Goal: Task Accomplishment & Management: Complete application form

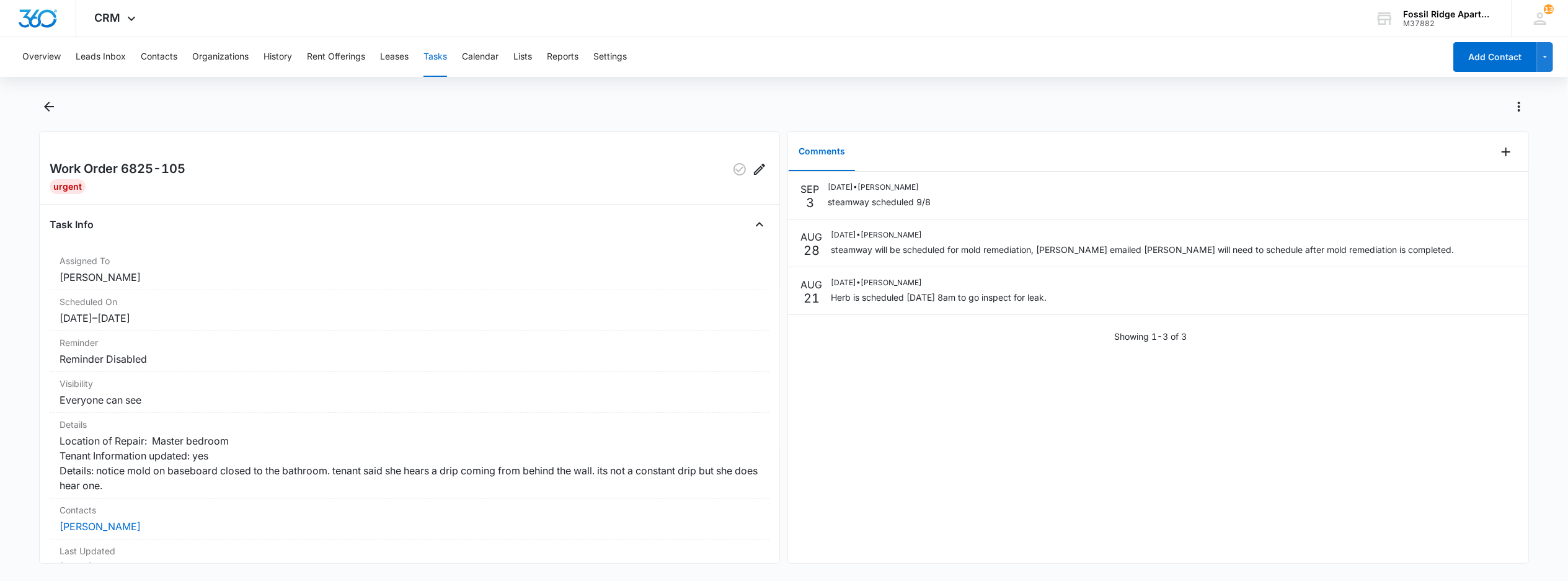
click at [436, 54] on button "Tasks" at bounding box center [435, 57] width 24 height 39
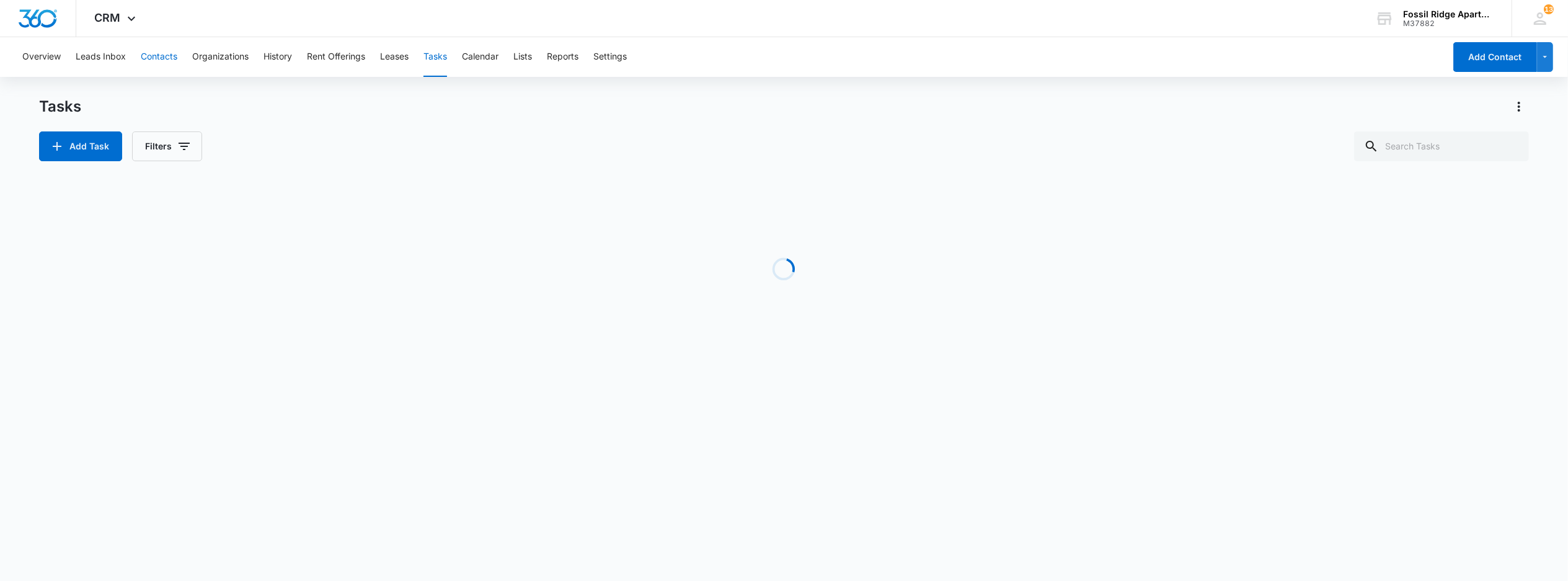
click at [150, 54] on button "Contacts" at bounding box center [159, 57] width 37 height 39
drag, startPoint x: 1404, startPoint y: 140, endPoint x: 1397, endPoint y: 135, distance: 8.6
click at [1404, 140] on input "text" at bounding box center [1442, 147] width 175 height 30
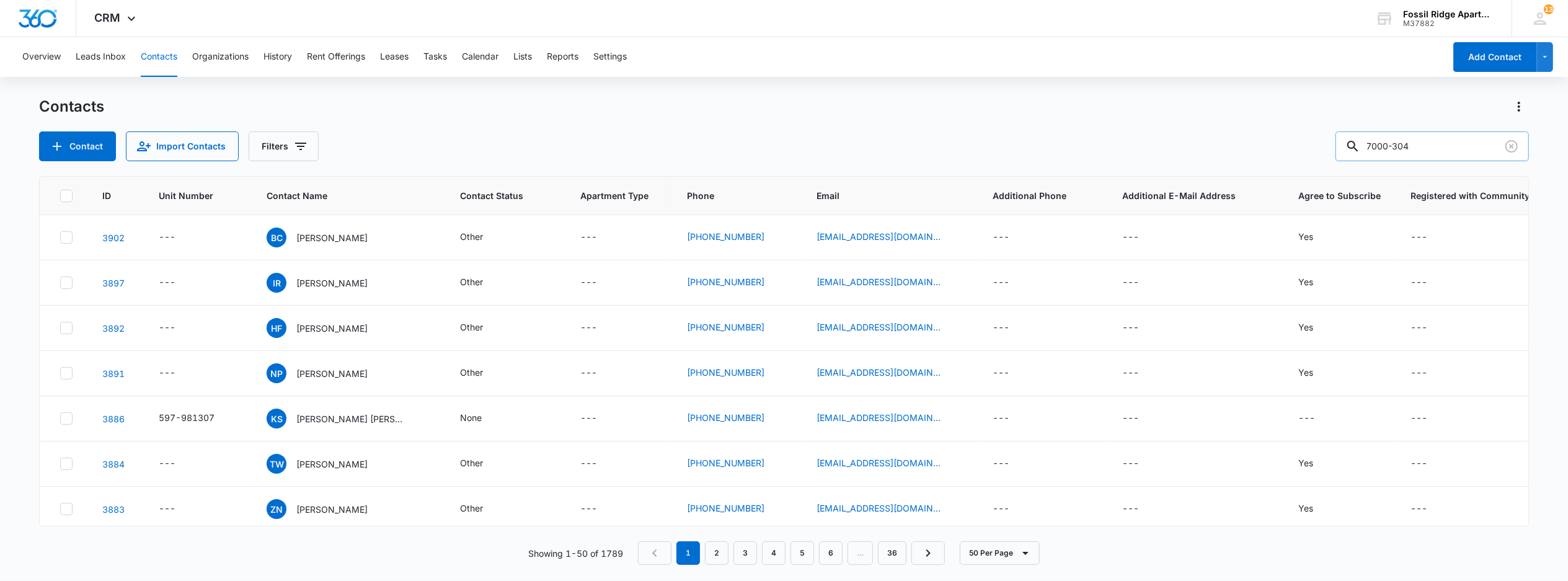
type input "7000-304"
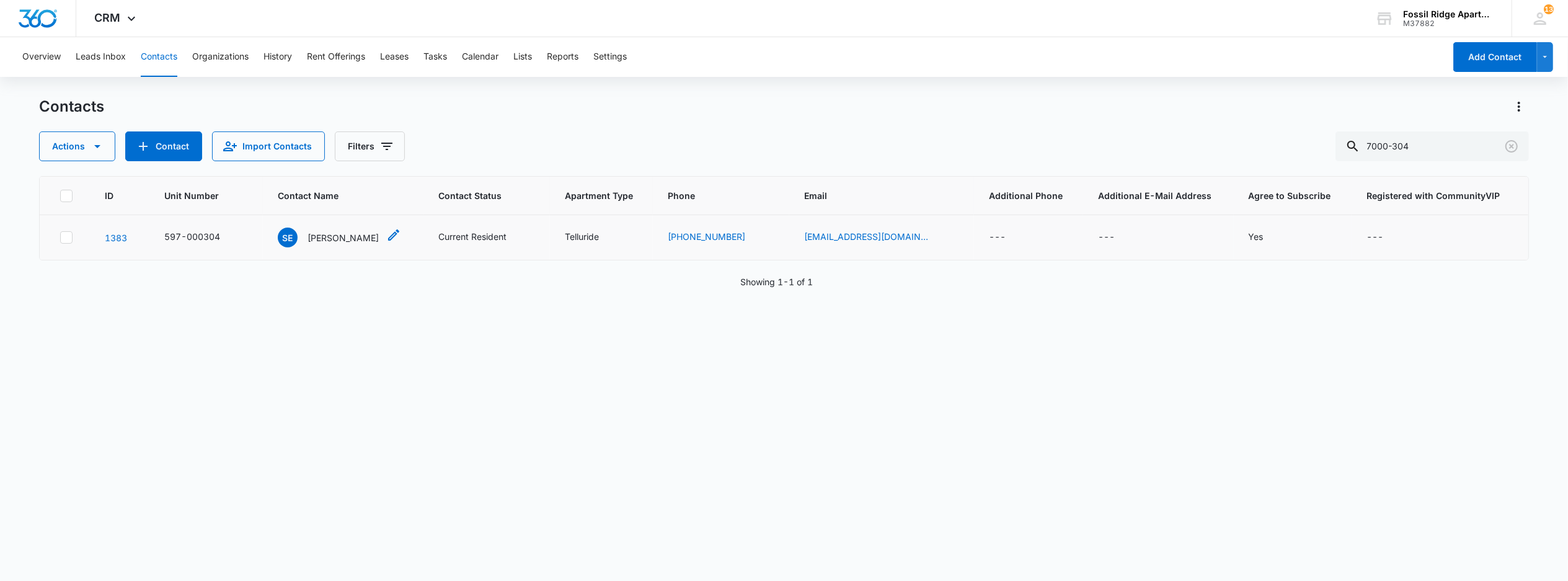
click at [354, 237] on p "[PERSON_NAME]" at bounding box center [343, 238] width 71 height 13
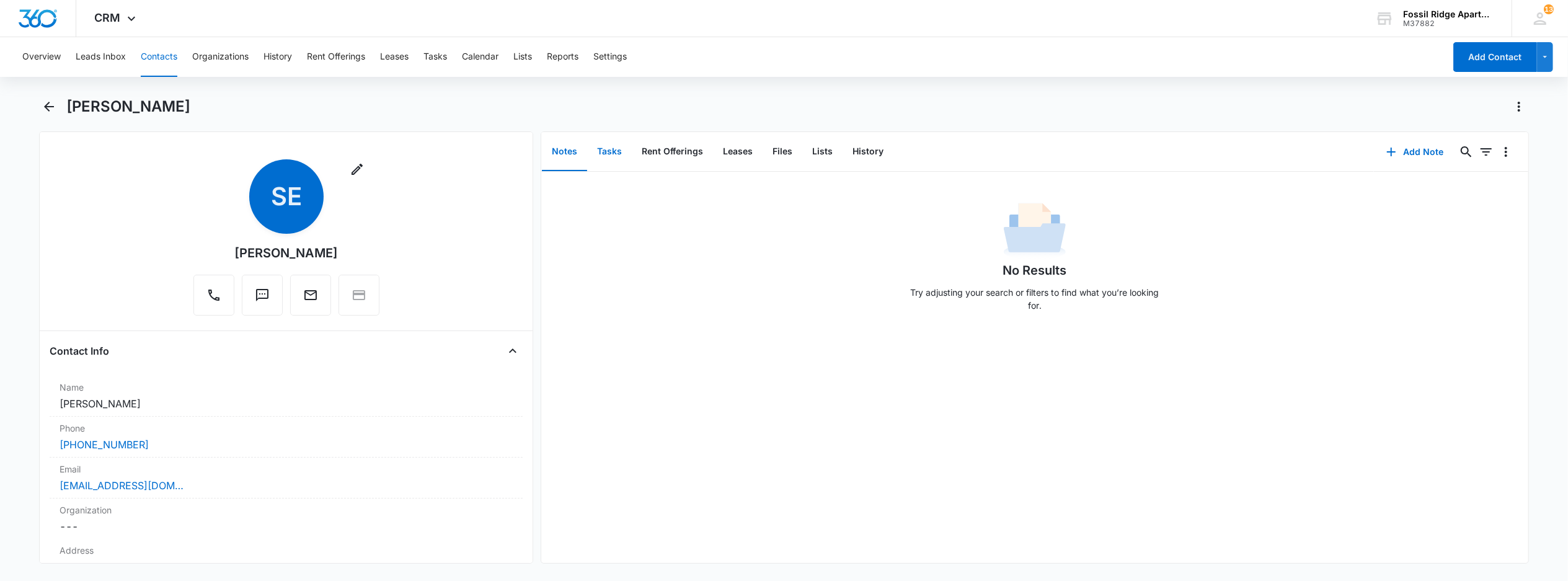
click at [609, 152] on button "Tasks" at bounding box center [610, 151] width 45 height 39
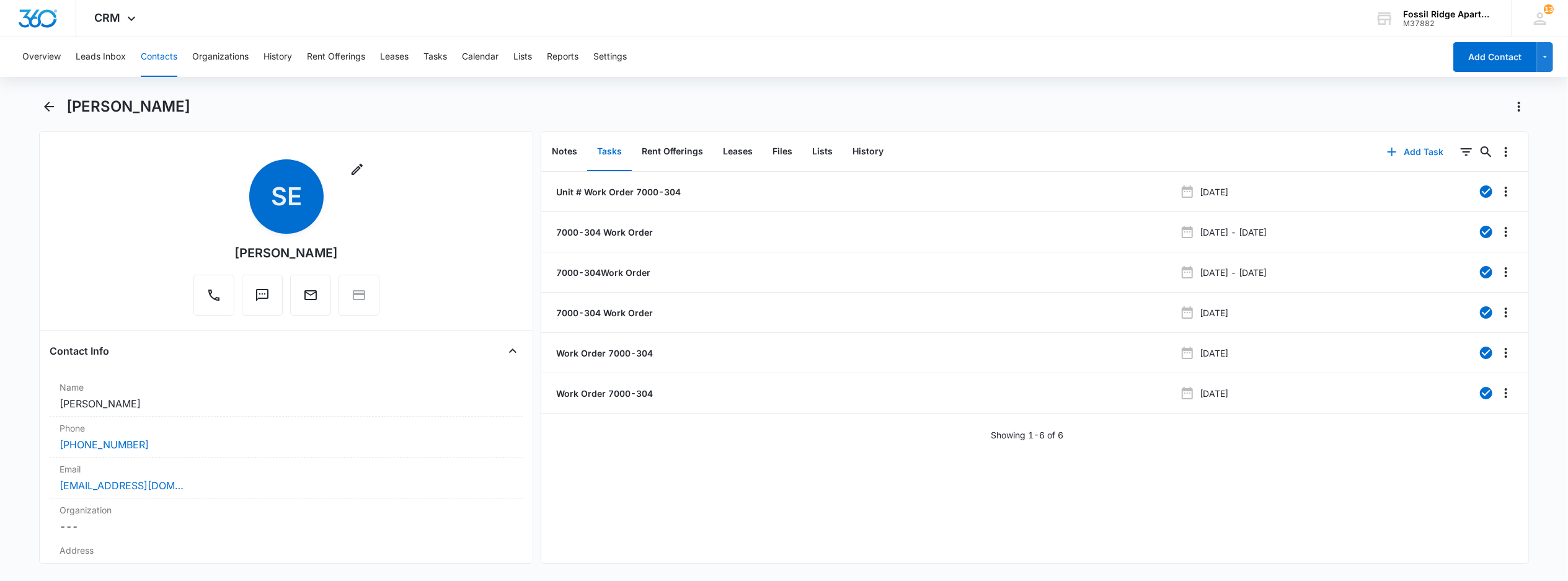
click at [1404, 152] on button "Add Task" at bounding box center [1415, 152] width 82 height 30
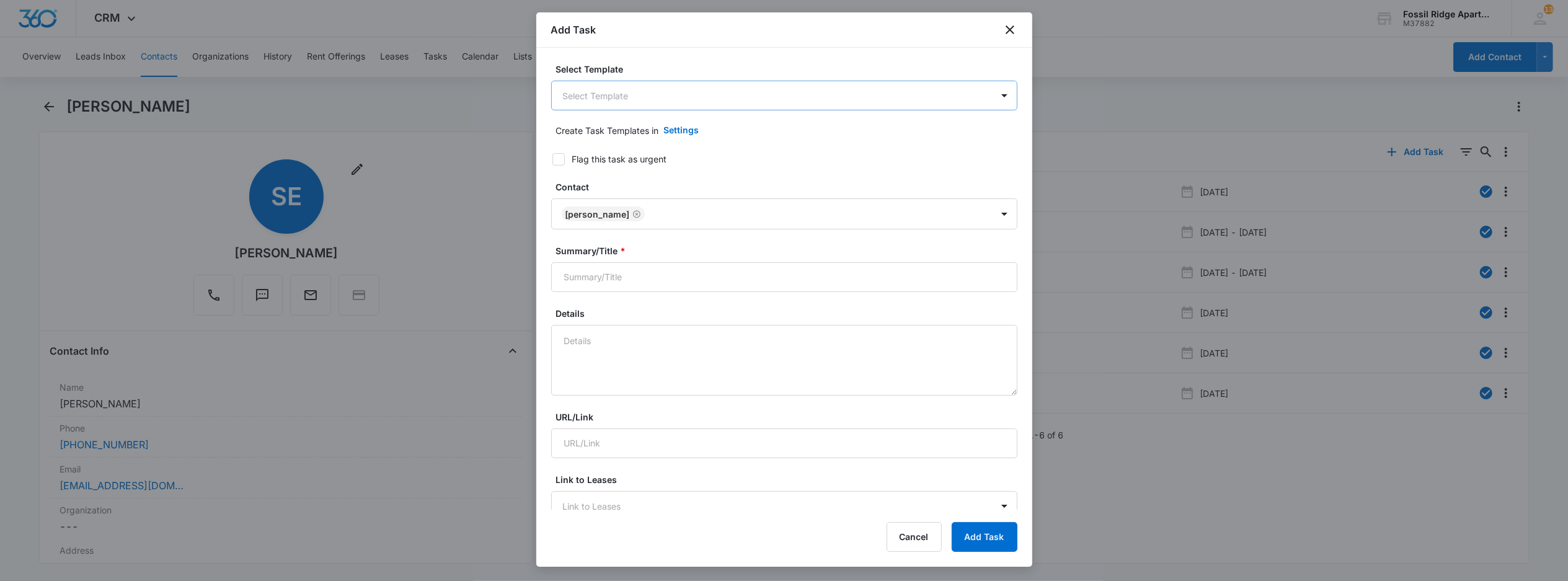
click at [588, 90] on body "CRM Apps Reputation Websites Forms CRM Email Social POS Content Ads Intelligenc…" at bounding box center [784, 290] width 1568 height 581
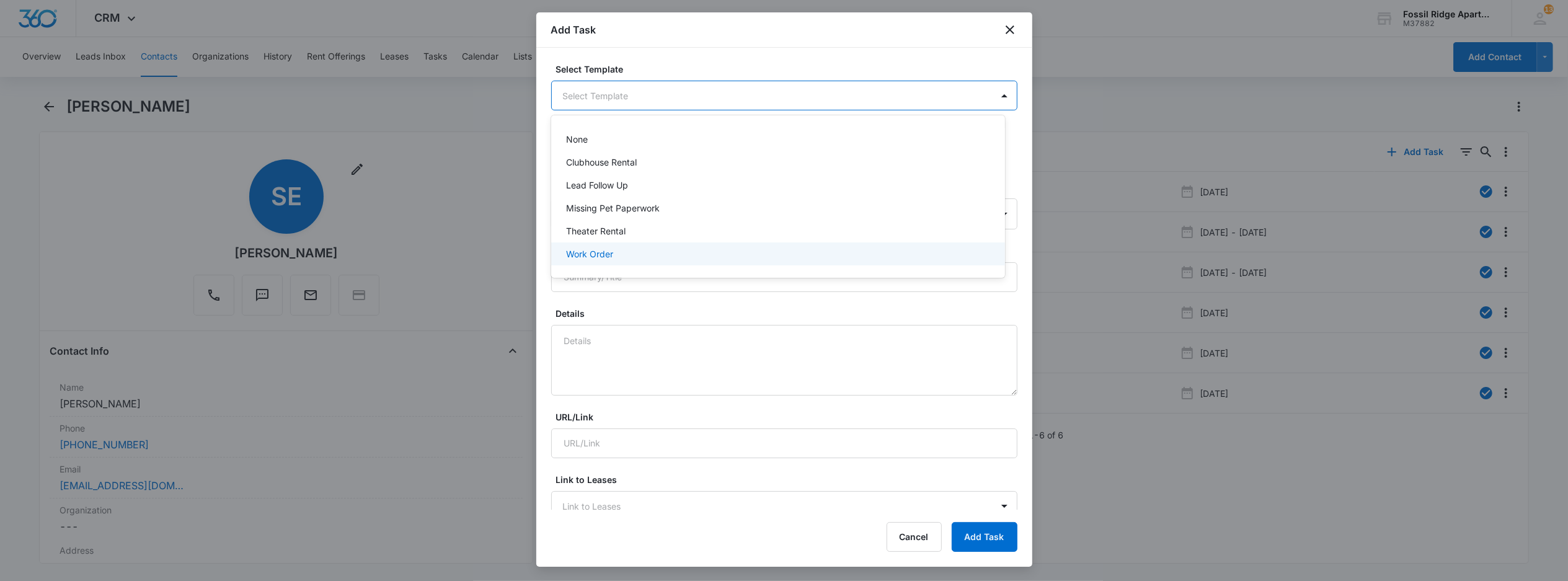
click at [598, 249] on p "Work Order" at bounding box center [589, 253] width 47 height 13
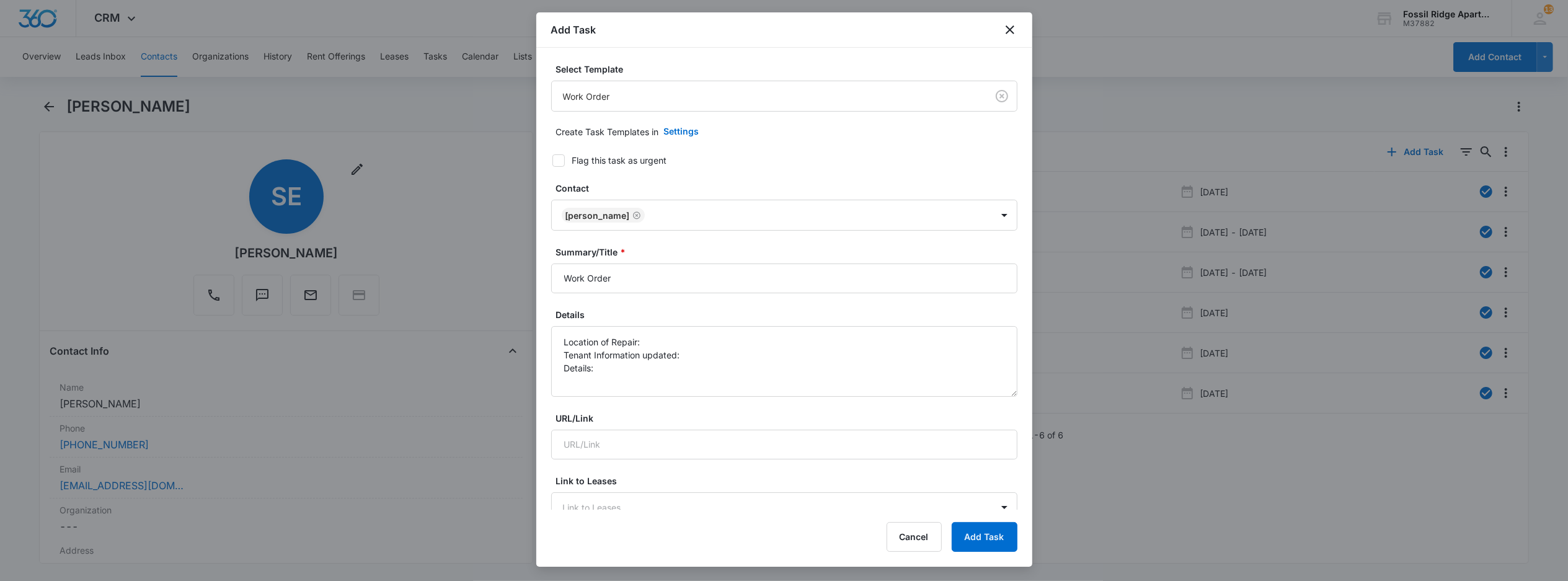
click at [557, 159] on icon at bounding box center [559, 160] width 11 height 11
click at [553, 159] on input "Flag this task as urgent" at bounding box center [548, 160] width 9 height 9
checkbox input "true"
click at [662, 282] on input "Work Order" at bounding box center [784, 278] width 466 height 30
type input "Work Order 7000-304"
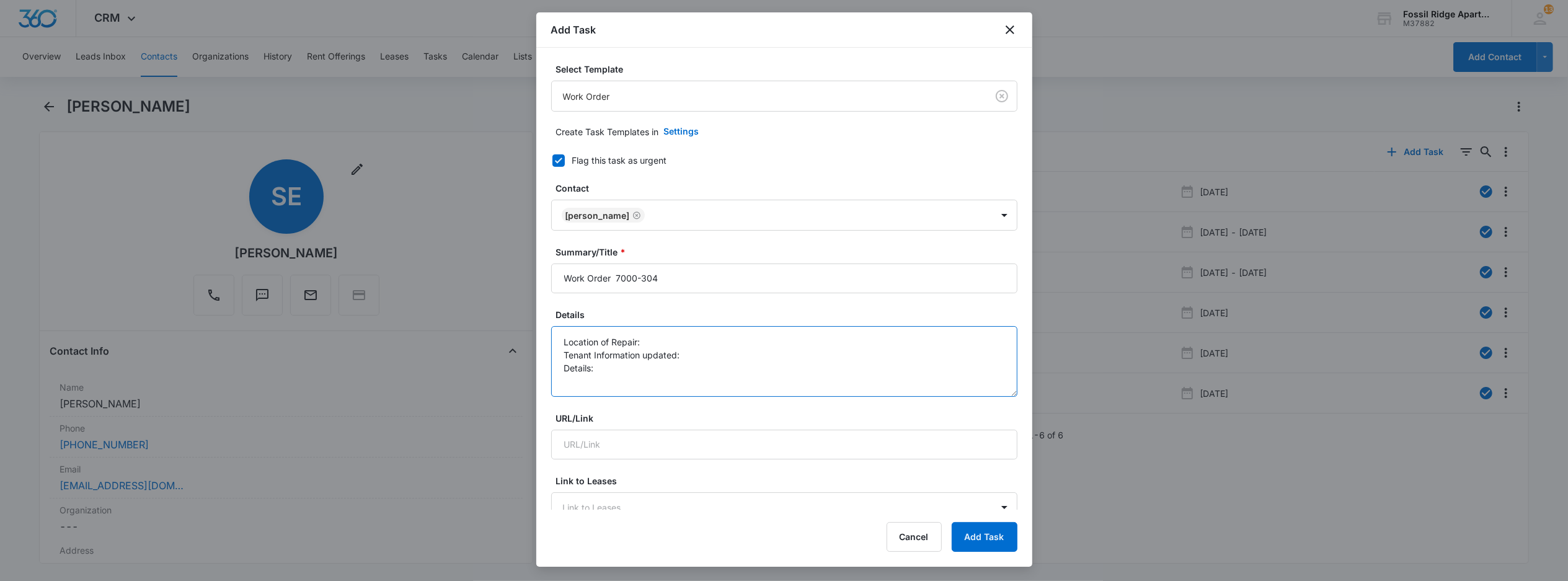
click at [641, 337] on textarea "Location of Repair: Tenant Information updated: Details:" at bounding box center [784, 361] width 466 height 71
click at [705, 367] on textarea "Location of Repair: AC Panel Tenant Information updated: Details:" at bounding box center [784, 361] width 466 height 71
click at [695, 350] on textarea "Location of Repair: AC Panel Tenant Information updated: Details:" at bounding box center [784, 361] width 466 height 71
click at [646, 368] on textarea "Location of Repair: AC Panel Tenant Information updated: yes Details:" at bounding box center [784, 361] width 466 height 71
click at [772, 370] on textarea "Location of Repair: AC Panel Tenant Information updated: yes Details: check for…" at bounding box center [784, 361] width 466 height 71
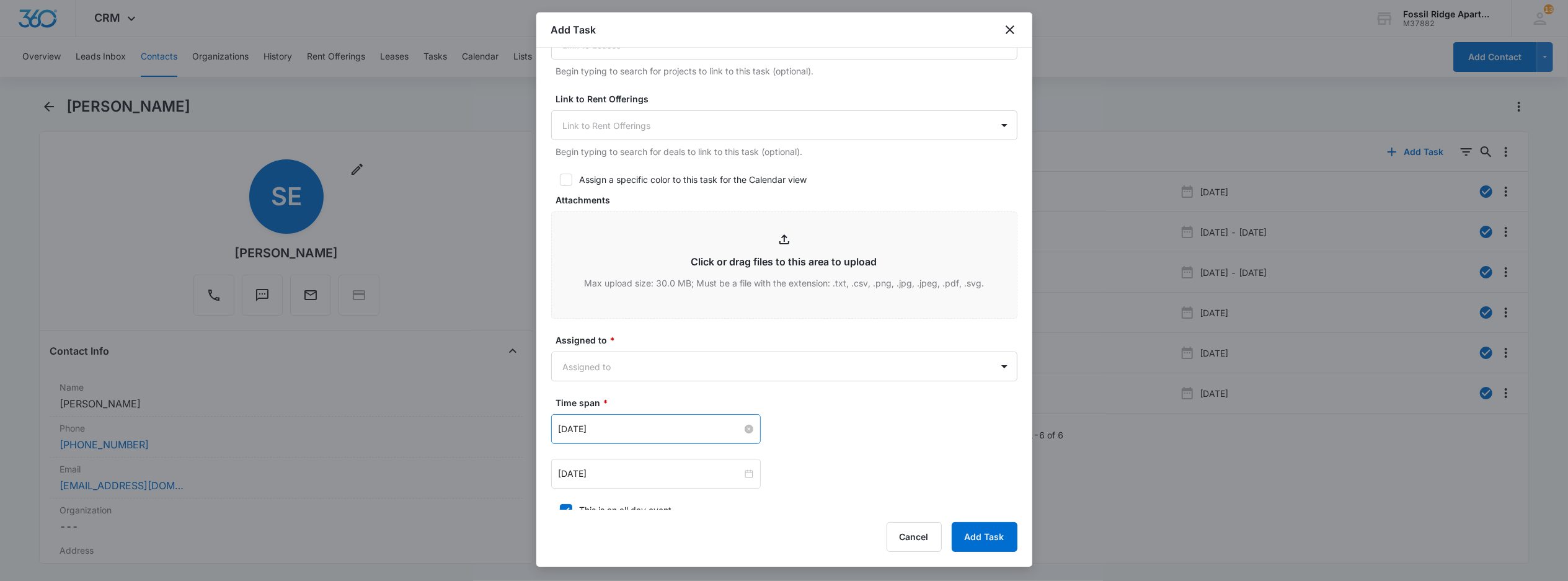
scroll to position [496, 0]
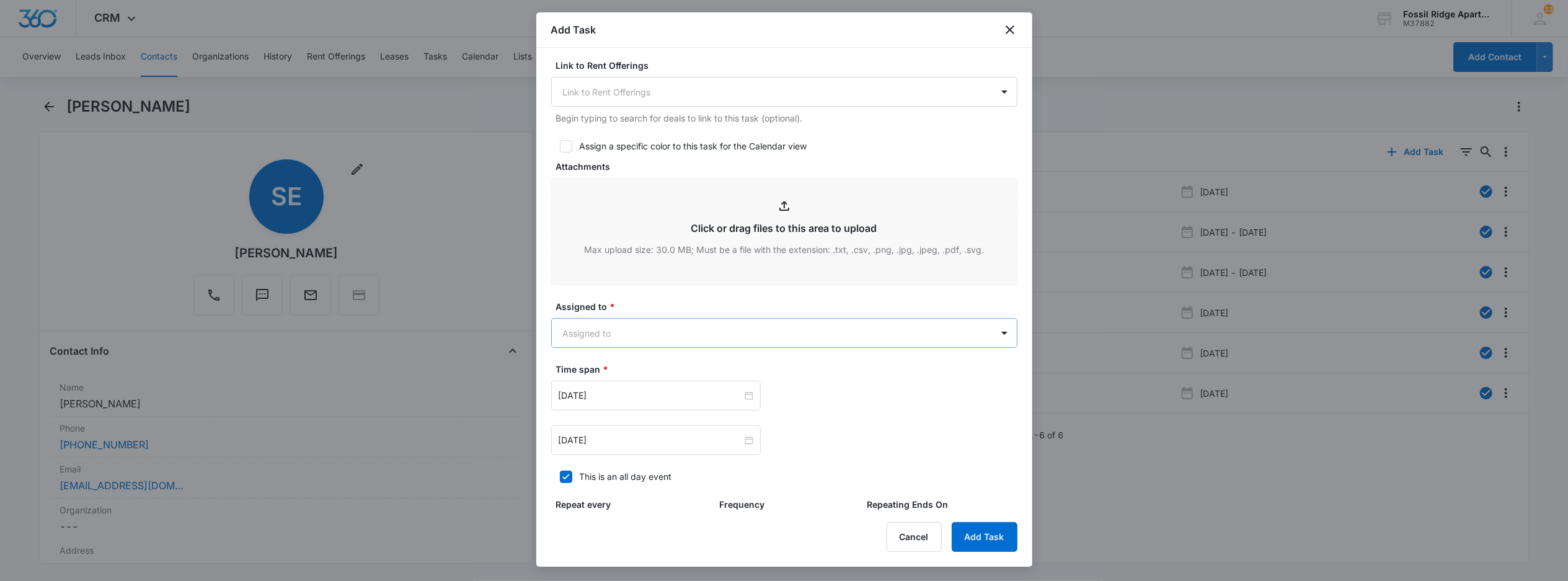
type textarea "Location of Repair: AC Panel Tenant Information updated: yes Details: check for…"
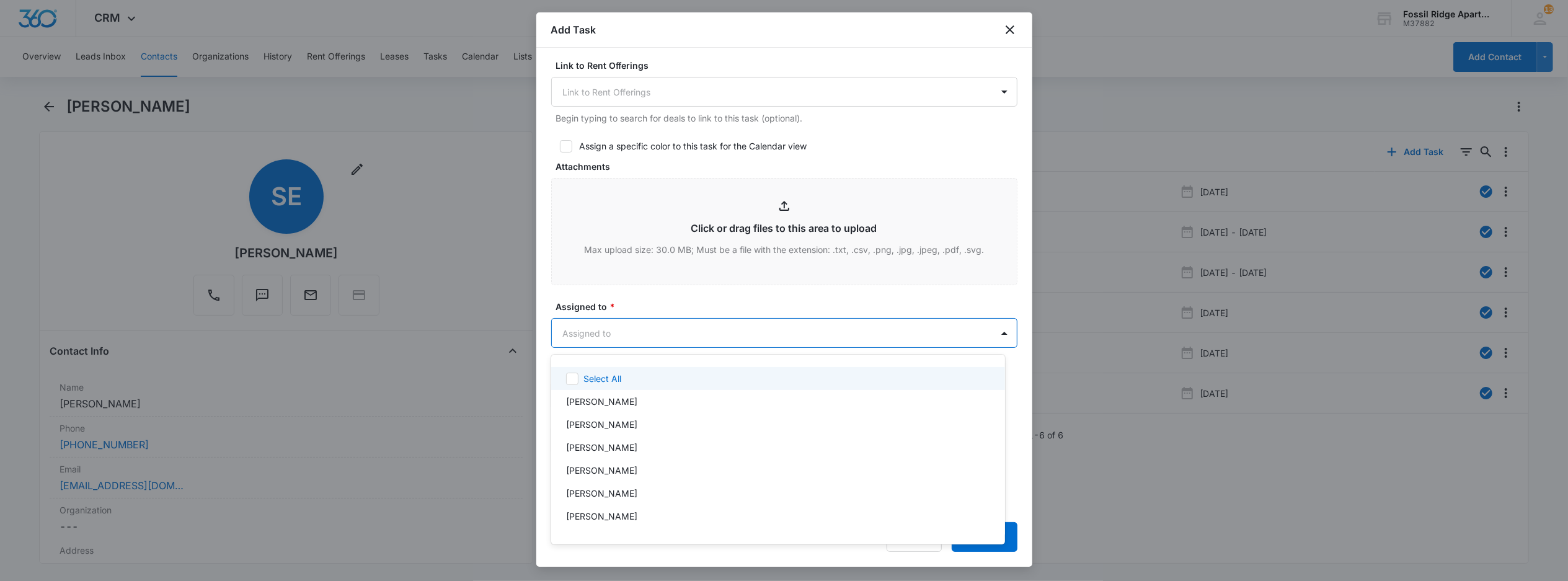
click at [625, 327] on body "CRM Apps Reputation Websites Forms CRM Email Social POS Content Ads Intelligenc…" at bounding box center [784, 290] width 1568 height 581
type input "dav"
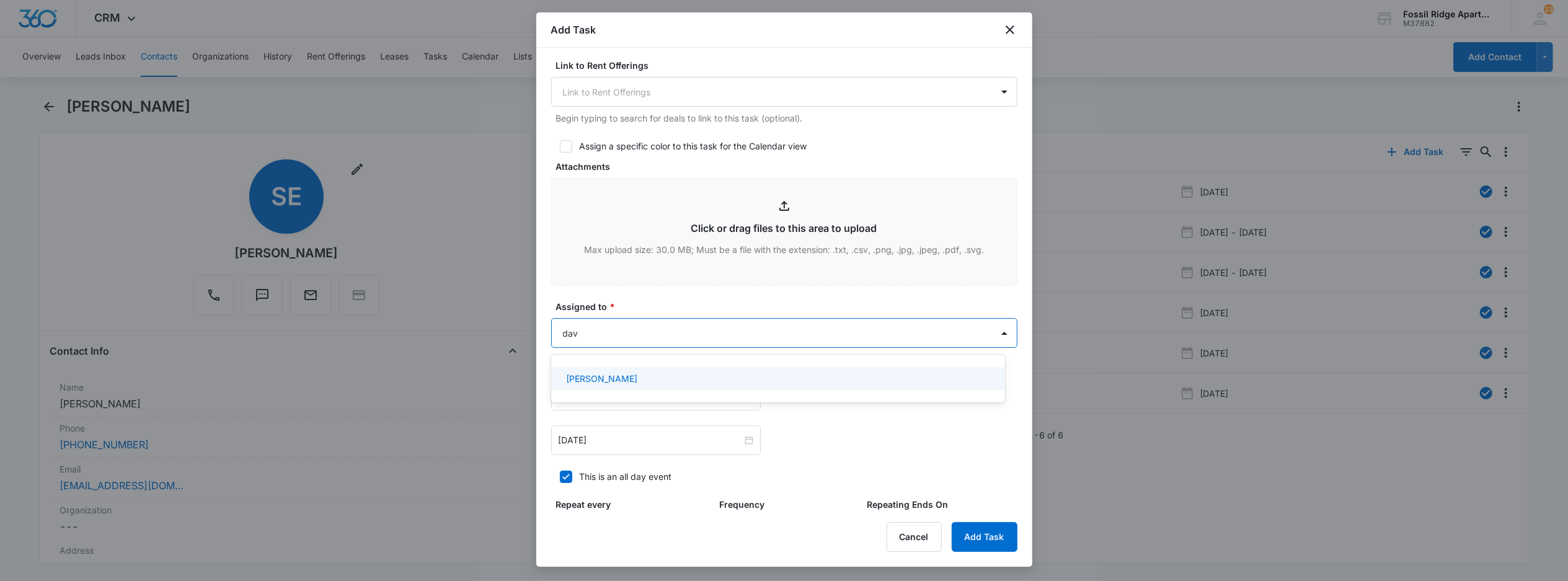
click at [639, 377] on div "[PERSON_NAME]" at bounding box center [777, 378] width 422 height 13
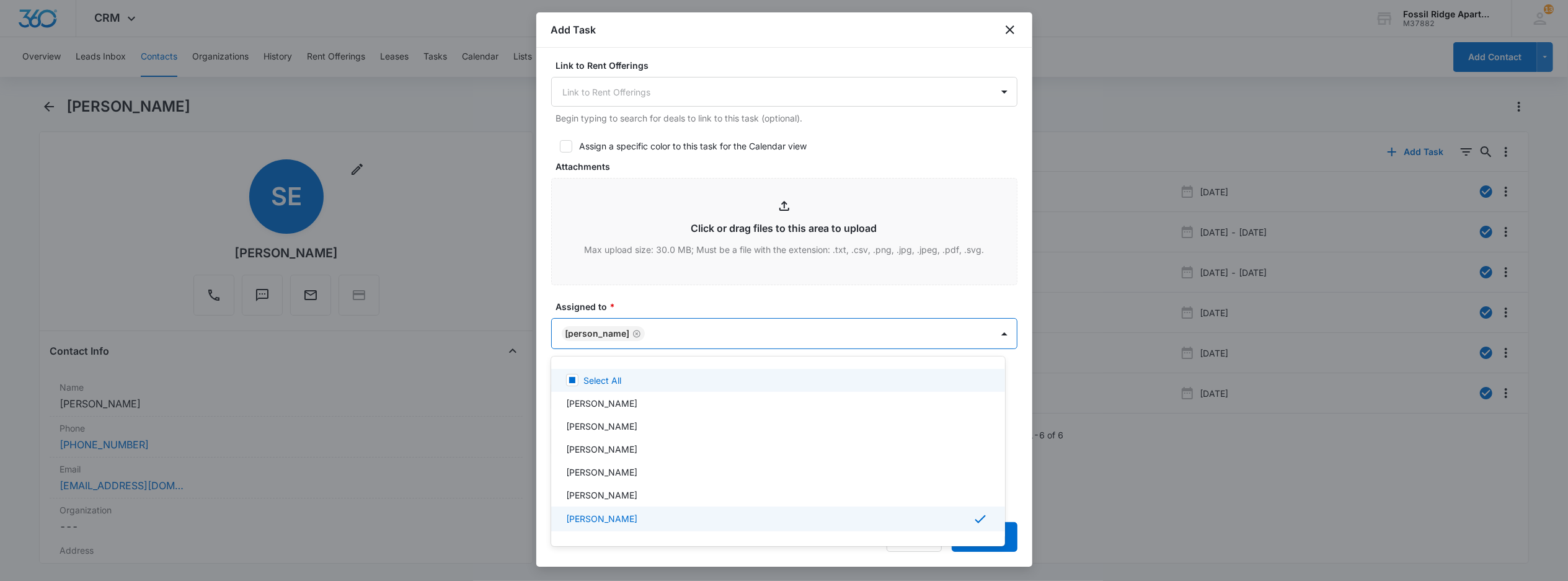
click at [834, 299] on div at bounding box center [784, 290] width 1568 height 581
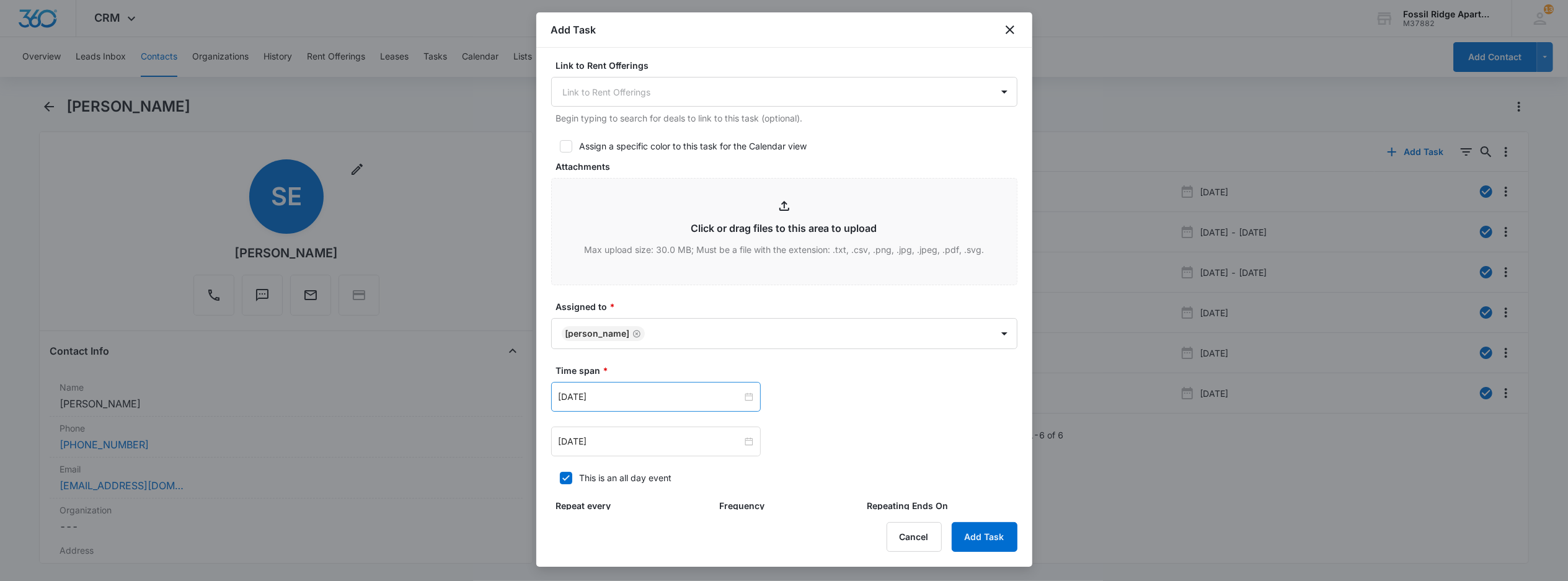
click at [749, 408] on div "[DATE]" at bounding box center [656, 397] width 210 height 30
click at [660, 394] on input at bounding box center [650, 396] width 183 height 14
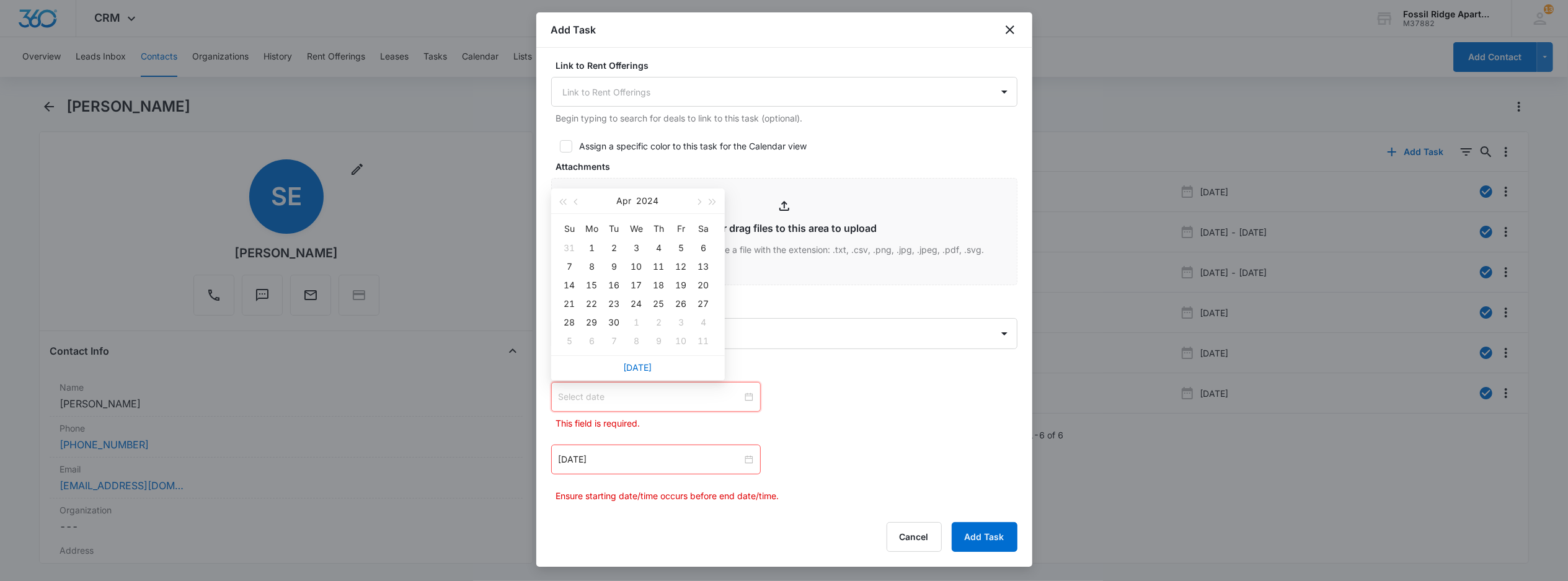
click at [635, 360] on div "[DATE]" at bounding box center [638, 367] width 174 height 25
click at [643, 368] on link "[DATE]" at bounding box center [638, 367] width 29 height 11
type input "[DATE]"
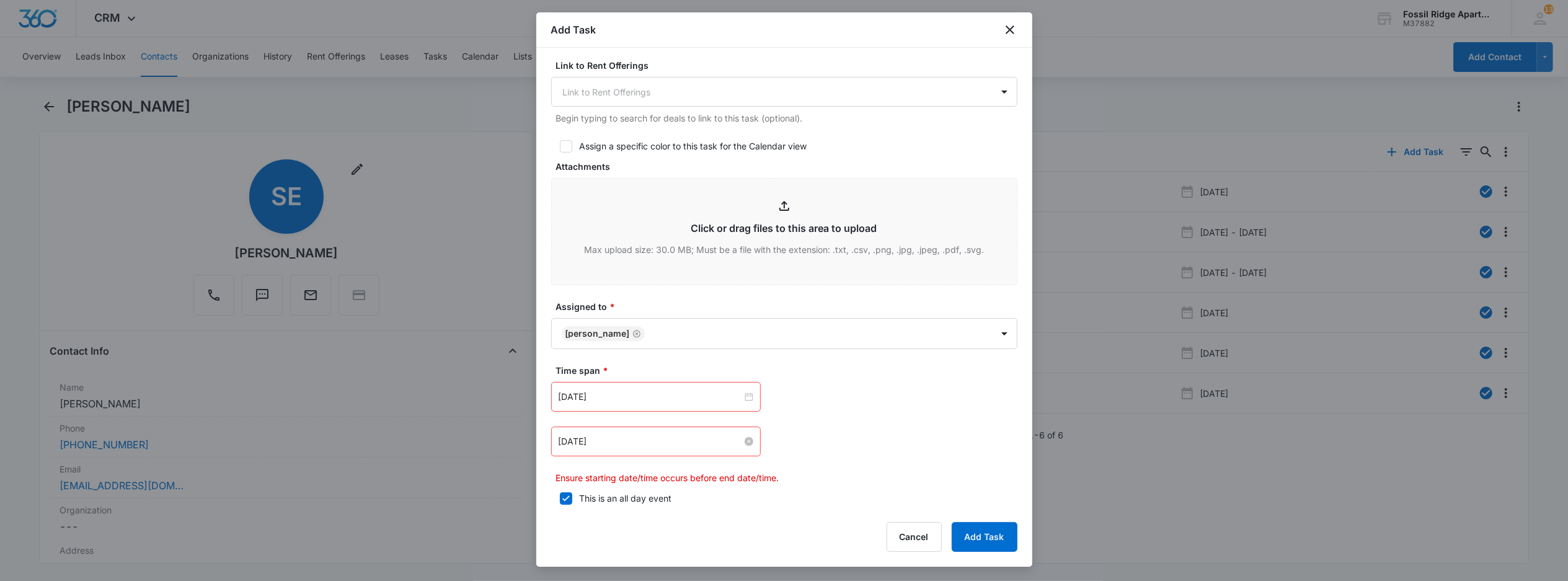
click at [745, 436] on div "[DATE]" at bounding box center [656, 441] width 210 height 30
drag, startPoint x: 636, startPoint y: 409, endPoint x: 641, endPoint y: 419, distance: 11.2
click at [636, 410] on link "[DATE]" at bounding box center [638, 412] width 29 height 11
type input "[DATE]"
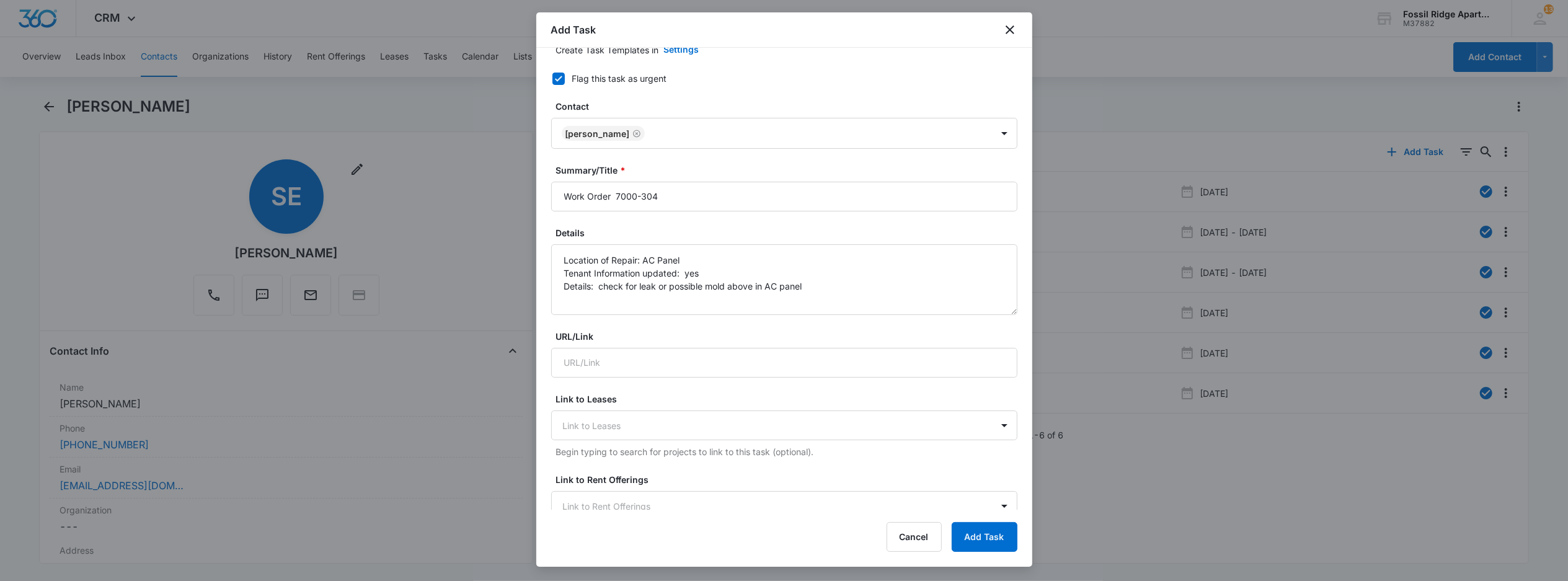
scroll to position [0, 0]
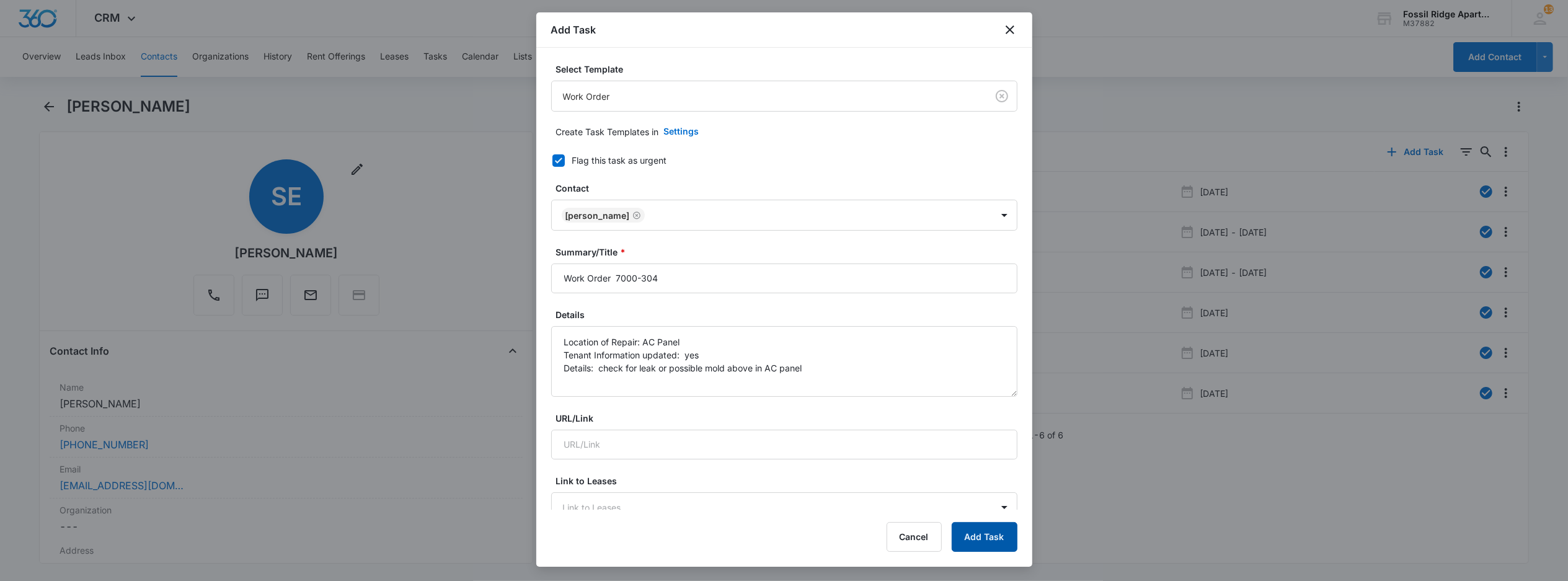
click at [987, 544] on button "Add Task" at bounding box center [984, 537] width 66 height 30
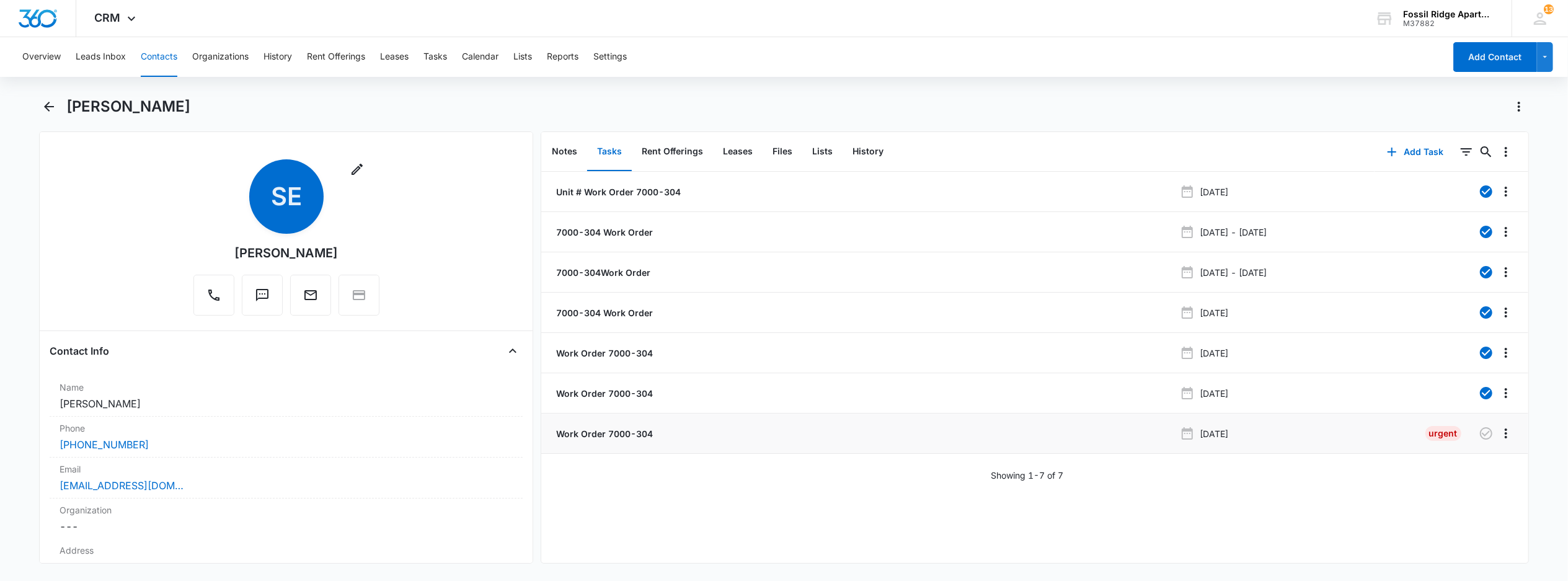
click at [631, 425] on li "Work Order 7000-304 [DATE] Urgent" at bounding box center [1034, 433] width 987 height 40
click at [620, 439] on p "Work Order 7000-304" at bounding box center [603, 433] width 99 height 13
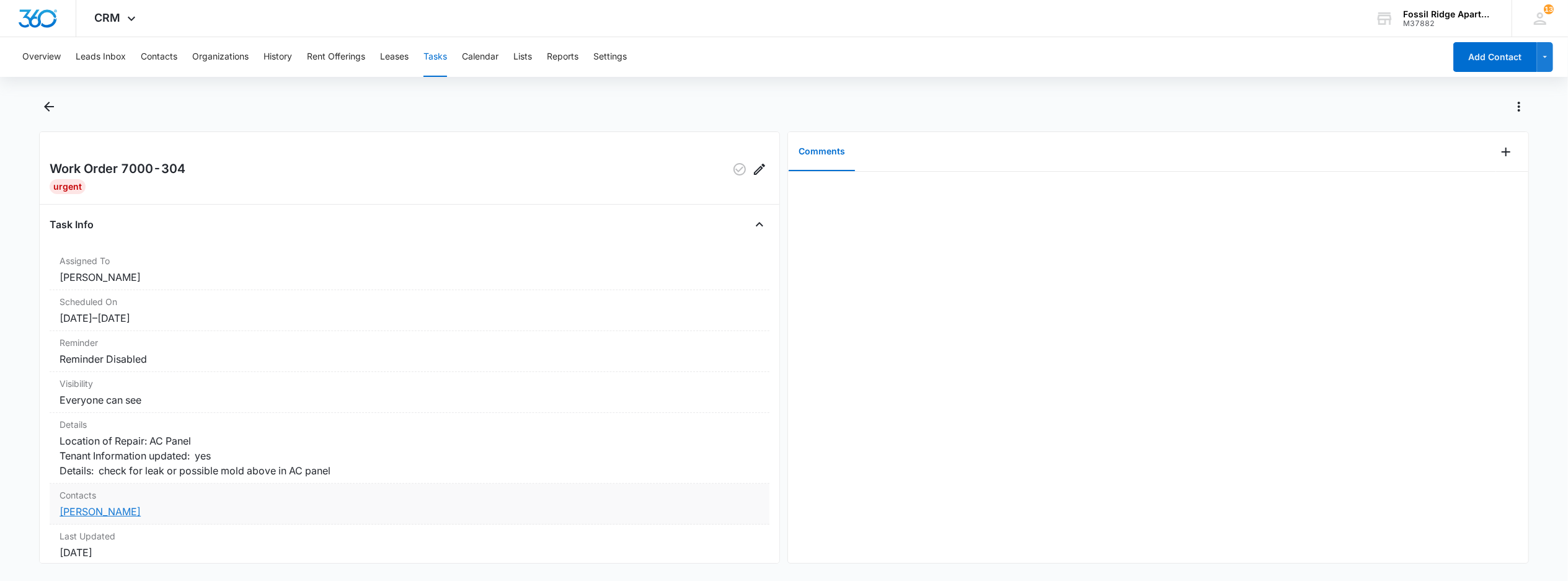
click at [118, 518] on link "[PERSON_NAME]" at bounding box center [100, 511] width 81 height 12
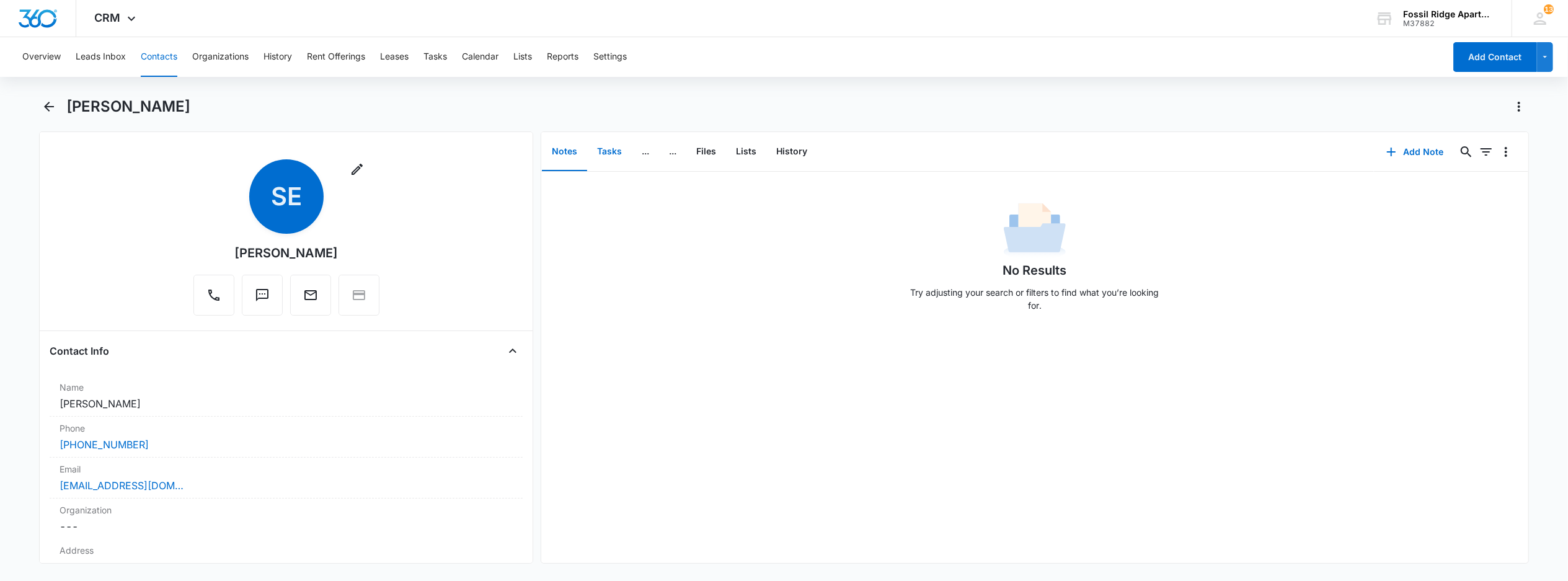
click at [608, 138] on button "Tasks" at bounding box center [610, 151] width 45 height 39
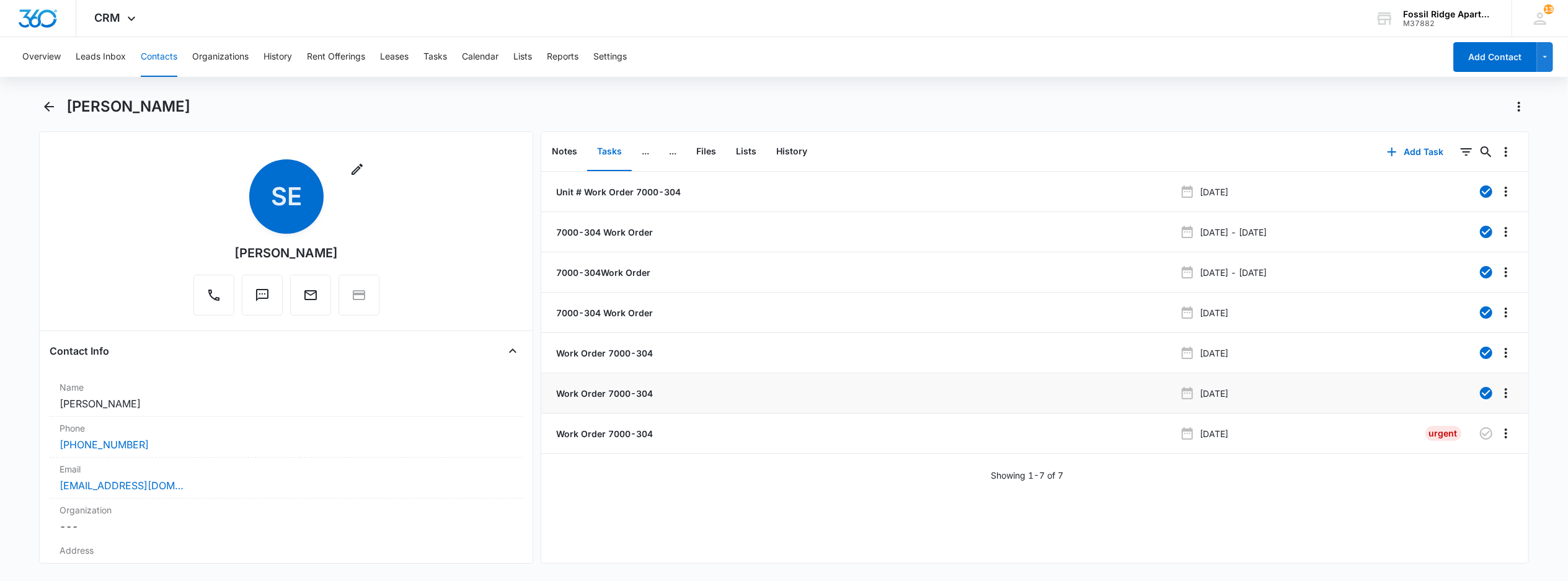
click at [566, 396] on p "Work Order 7000-304" at bounding box center [603, 393] width 99 height 13
click at [625, 341] on li "Work Order 7000-304 [DATE]" at bounding box center [1034, 352] width 987 height 40
click at [621, 347] on p "Work Order 7000-304" at bounding box center [603, 352] width 99 height 13
click at [597, 312] on p "7000-304 Work Order" at bounding box center [603, 312] width 99 height 13
